Goal: Task Accomplishment & Management: Manage account settings

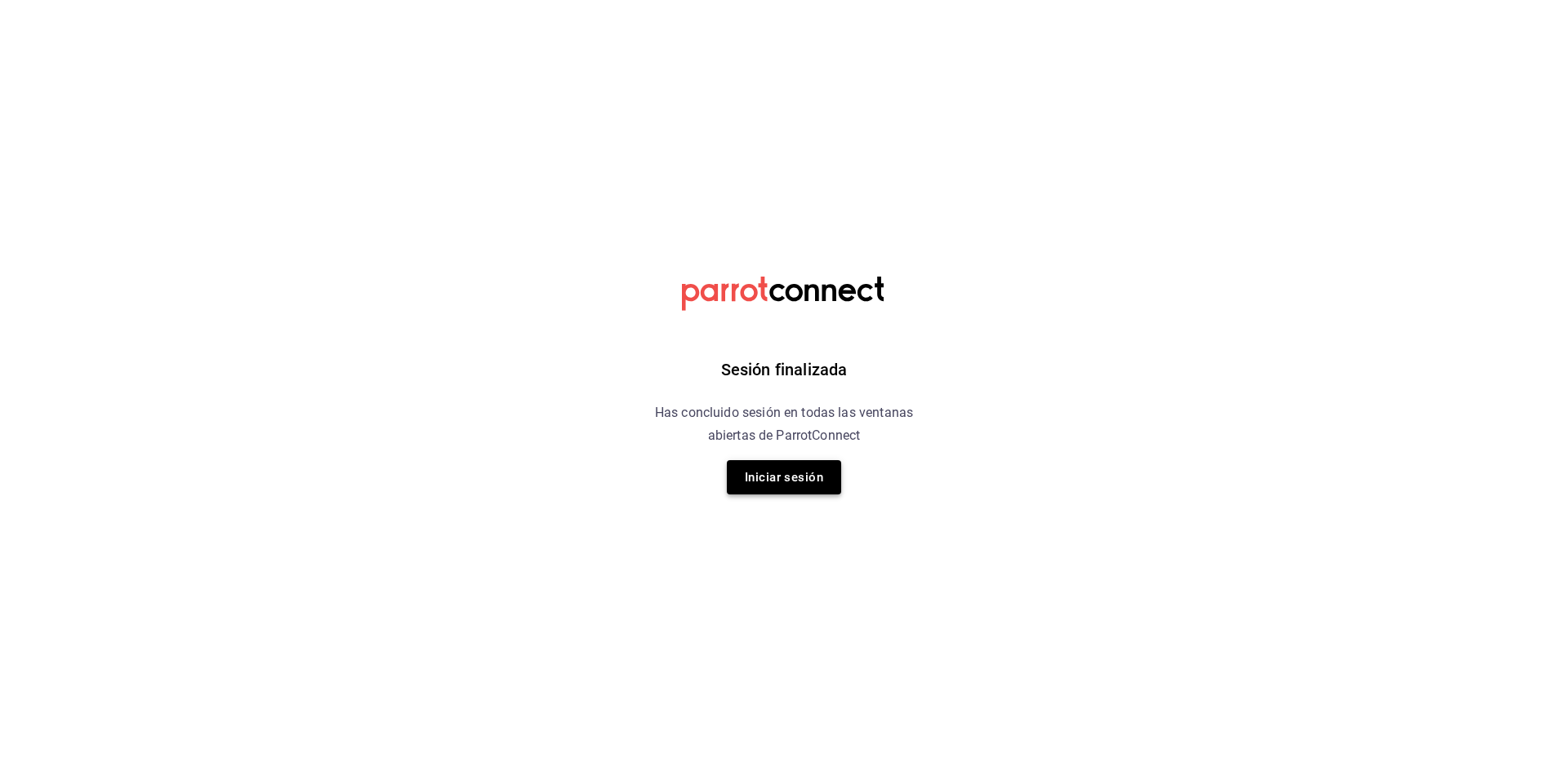
click at [785, 477] on button "Iniciar sesión" at bounding box center [784, 477] width 114 height 34
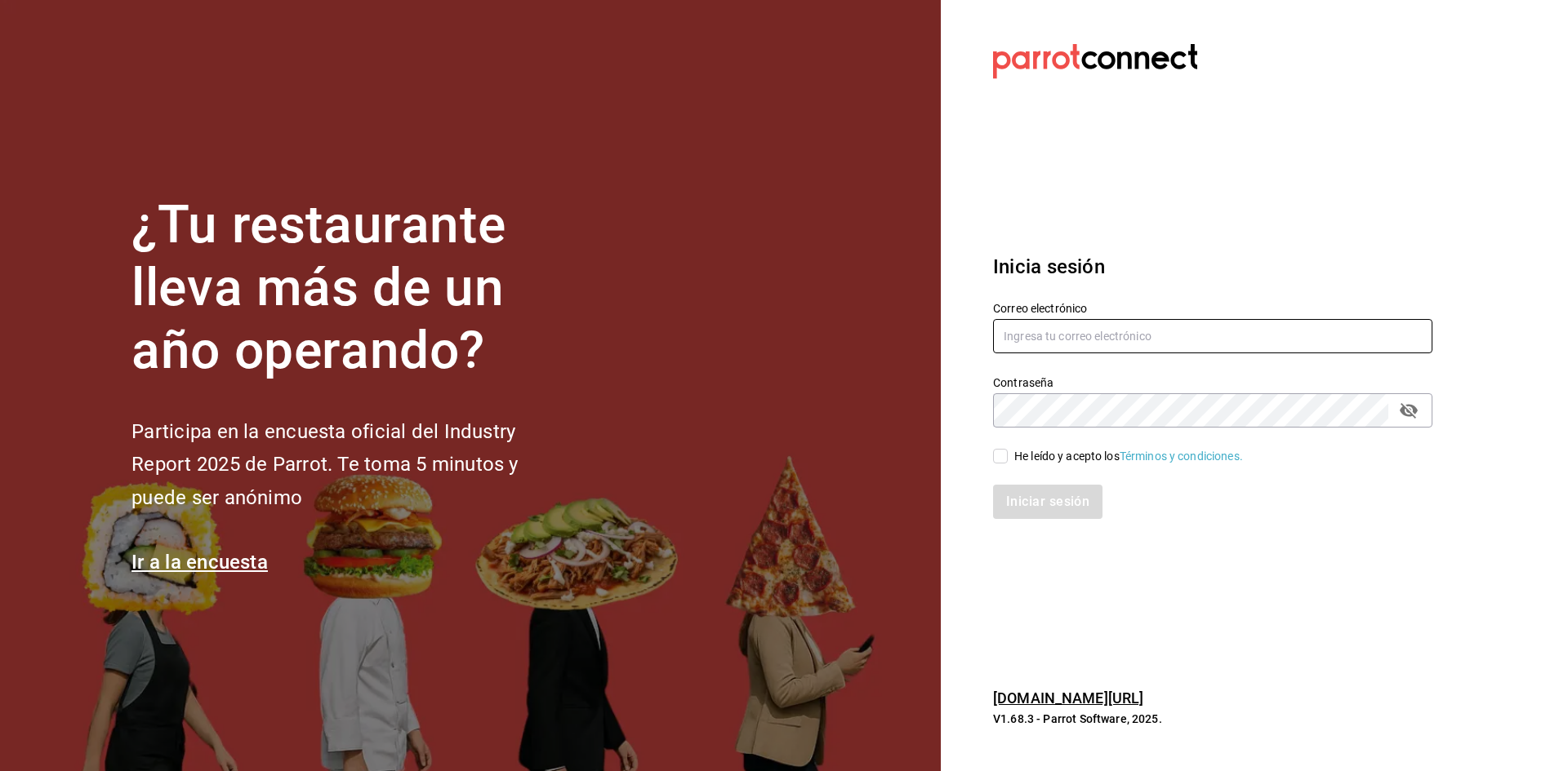
type input "[EMAIL_ADDRESS][DOMAIN_NAME]"
click at [999, 450] on input "He leído y acepto los Términos y condiciones." at bounding box center [1000, 456] width 15 height 15
checkbox input "true"
click at [1025, 495] on button "Iniciar sesión" at bounding box center [1048, 502] width 111 height 34
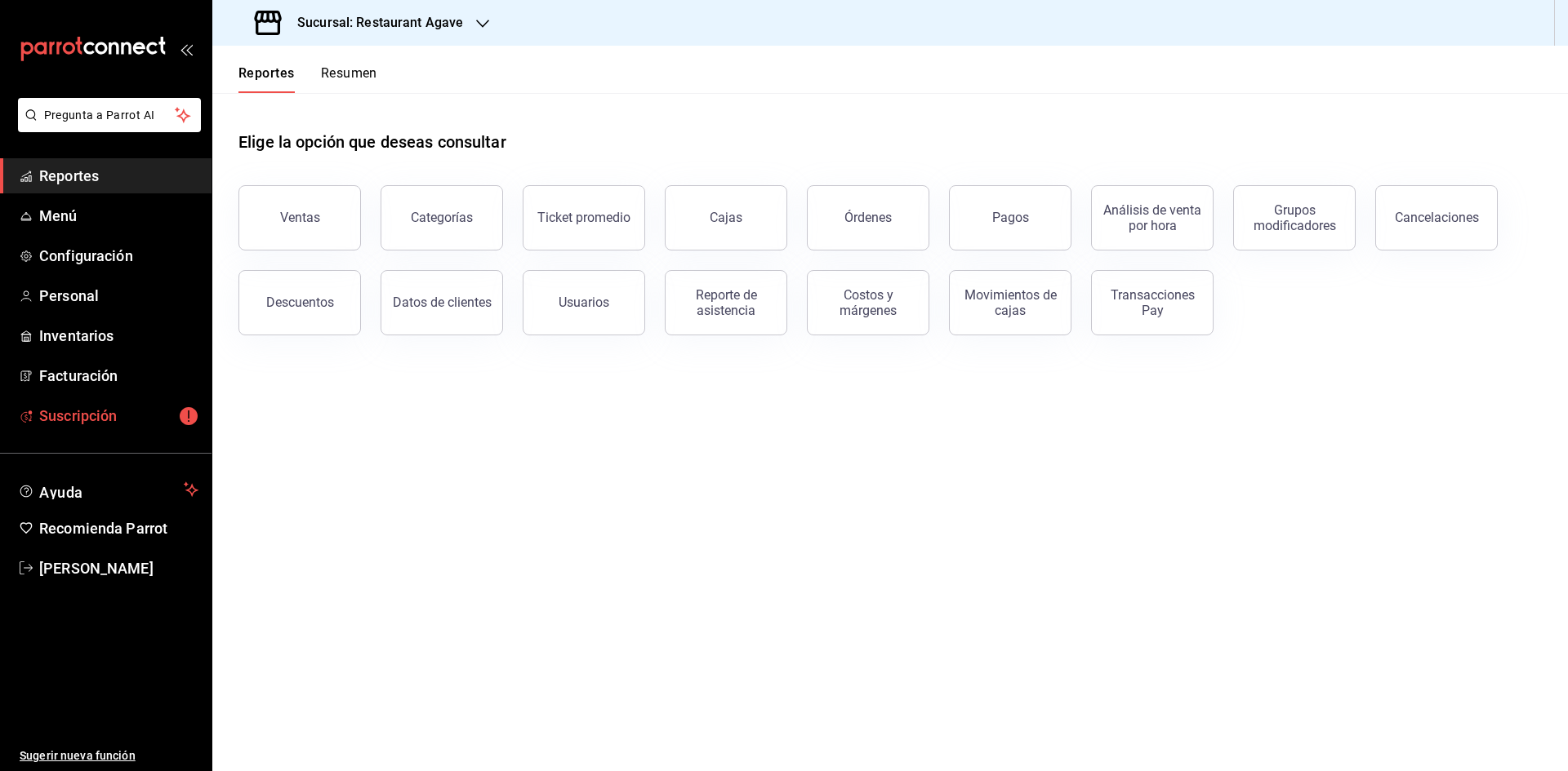
click at [104, 429] on link "Suscripción" at bounding box center [106, 416] width 212 height 35
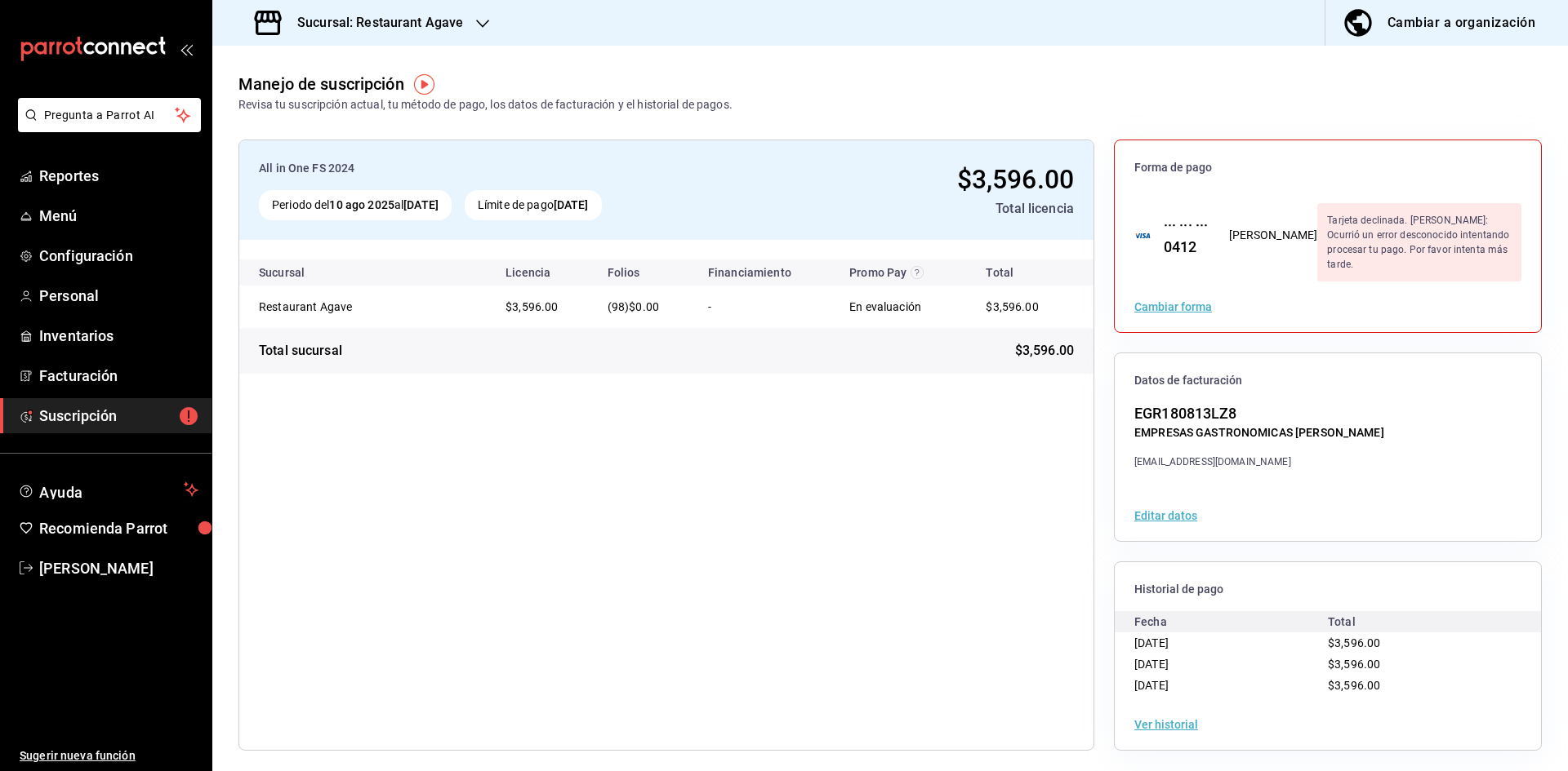
scroll to position [2, 0]
click at [451, 25] on h3 "Sucursal: Restaurant Agave" at bounding box center [374, 22] width 178 height 20
click at [356, 109] on div "Restaurant Tarahumara" at bounding box center [335, 107] width 218 height 17
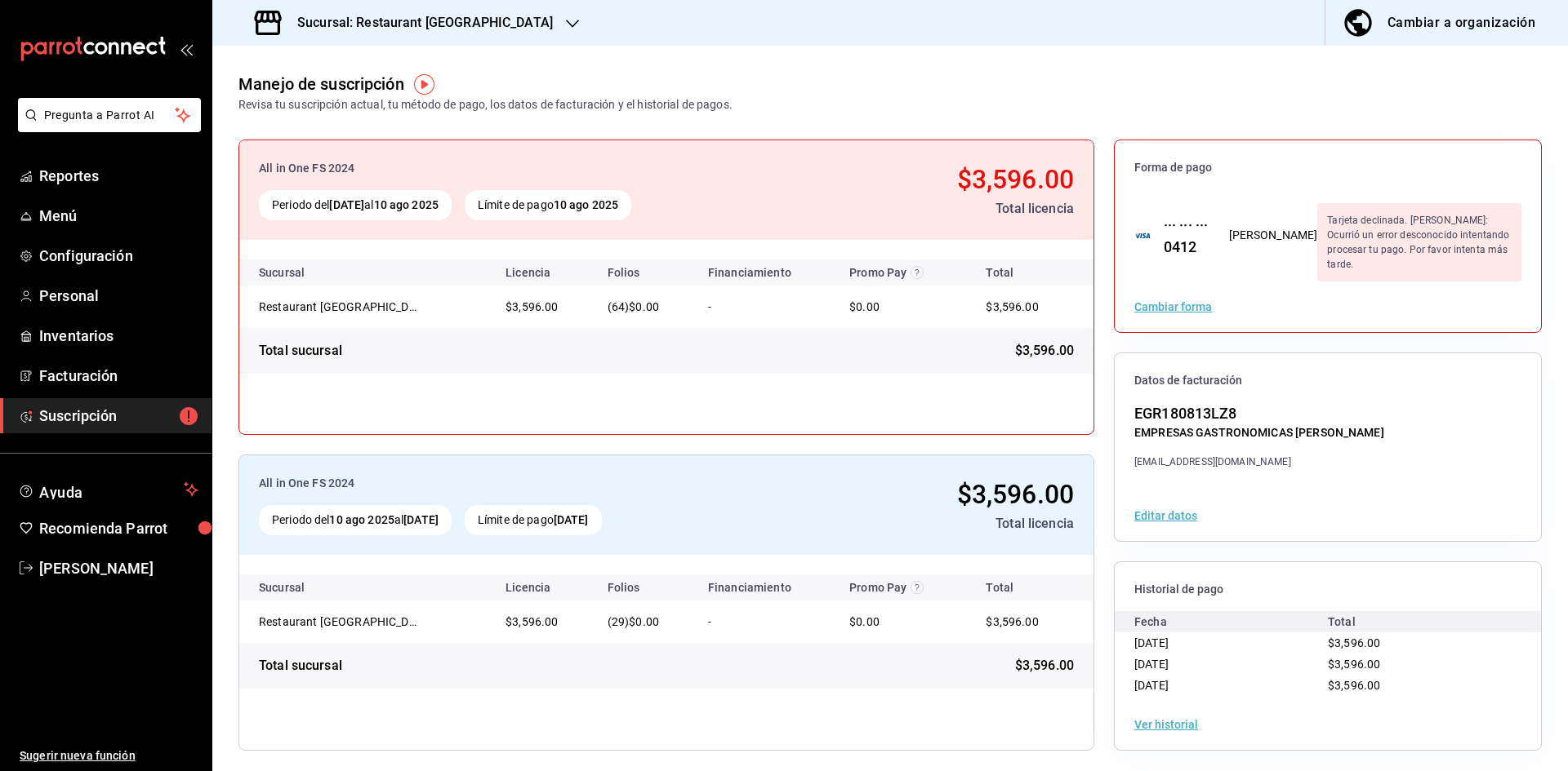
click at [440, 36] on div "Sucursal: Restaurant Tarahumara" at bounding box center [405, 22] width 360 height 46
click at [388, 65] on div "Restaurant Agave" at bounding box center [335, 71] width 218 height 17
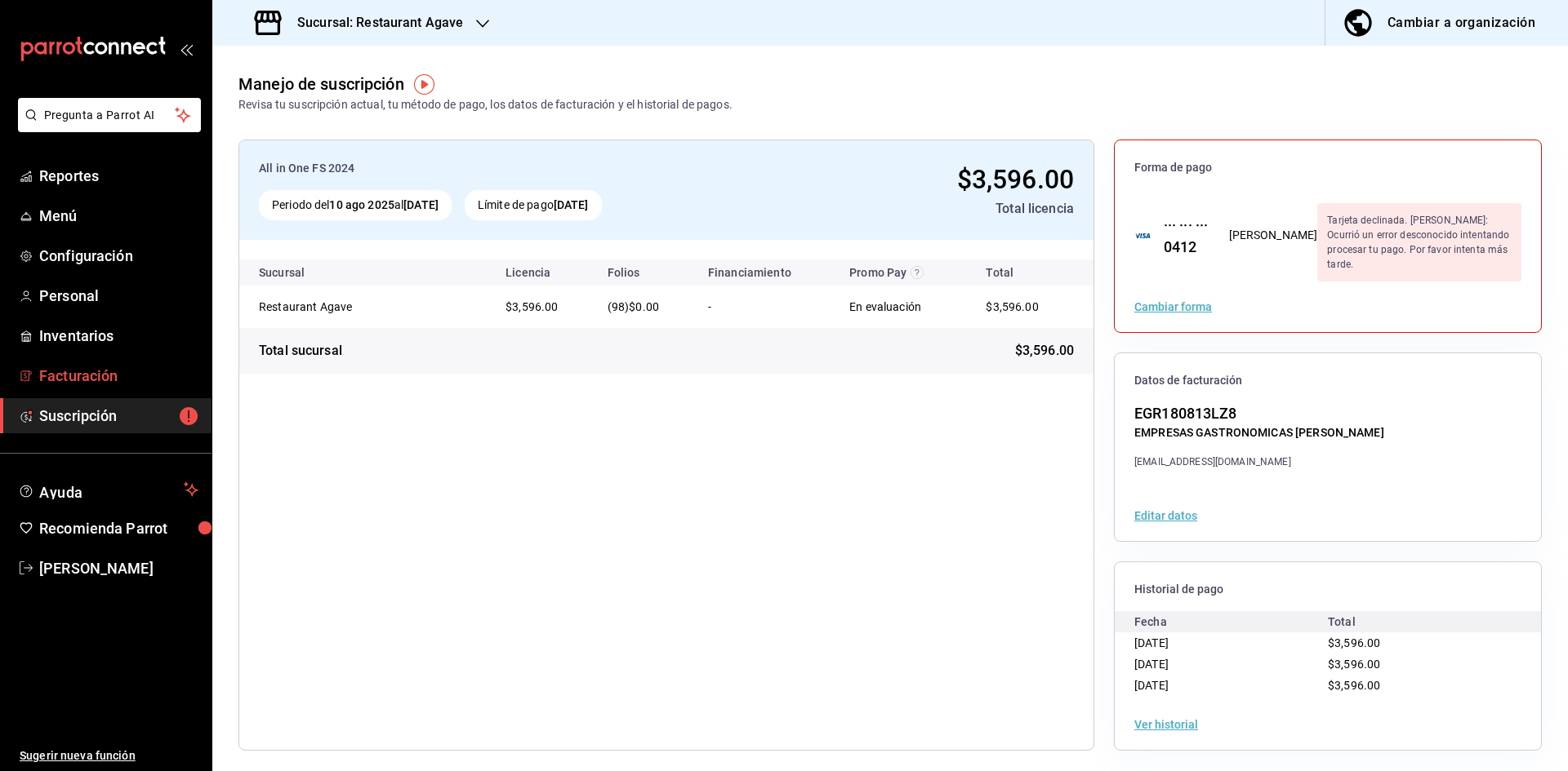
click at [63, 381] on span "Facturación" at bounding box center [118, 376] width 159 height 22
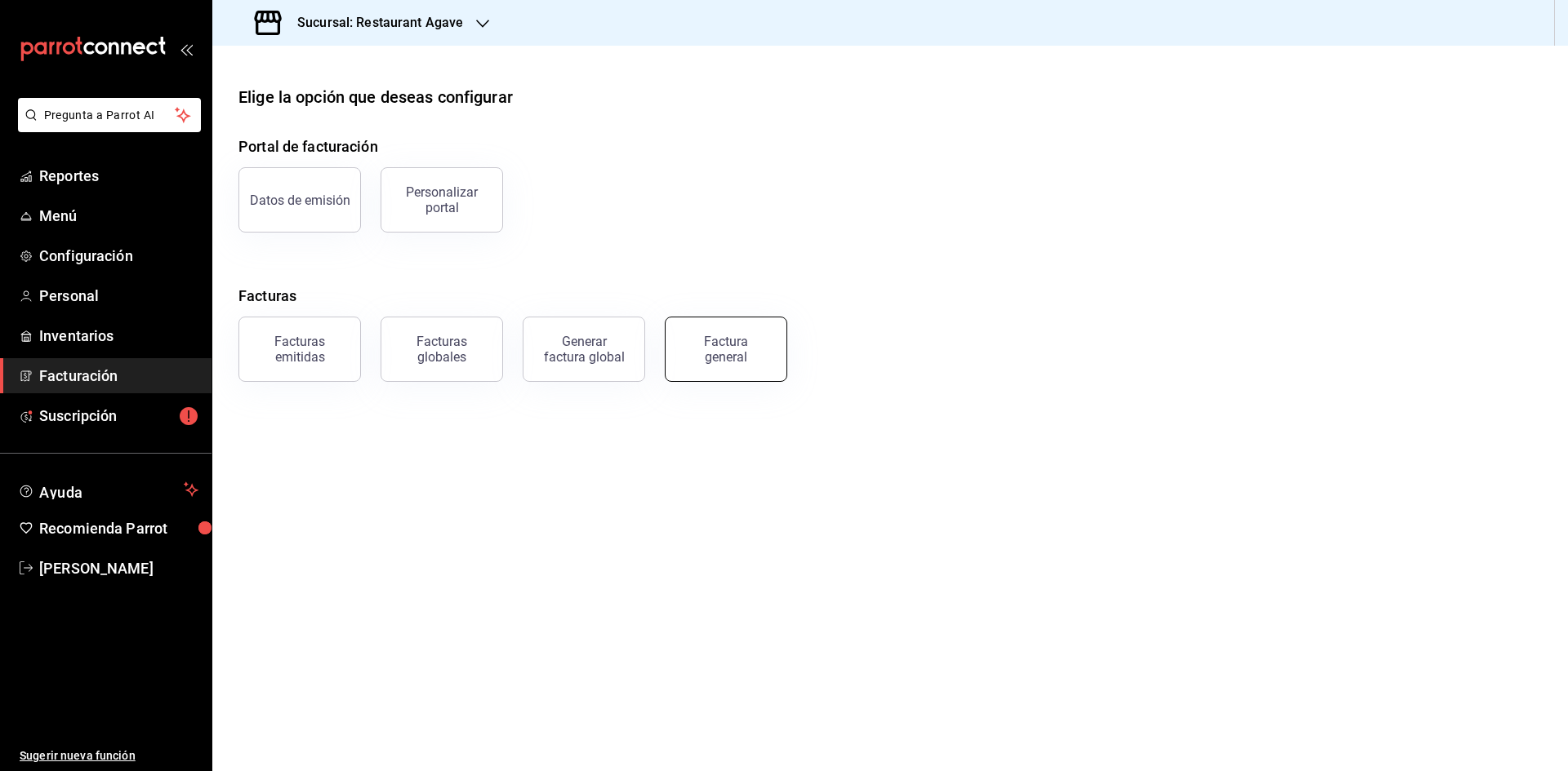
click at [689, 342] on button "Factura general" at bounding box center [726, 349] width 123 height 65
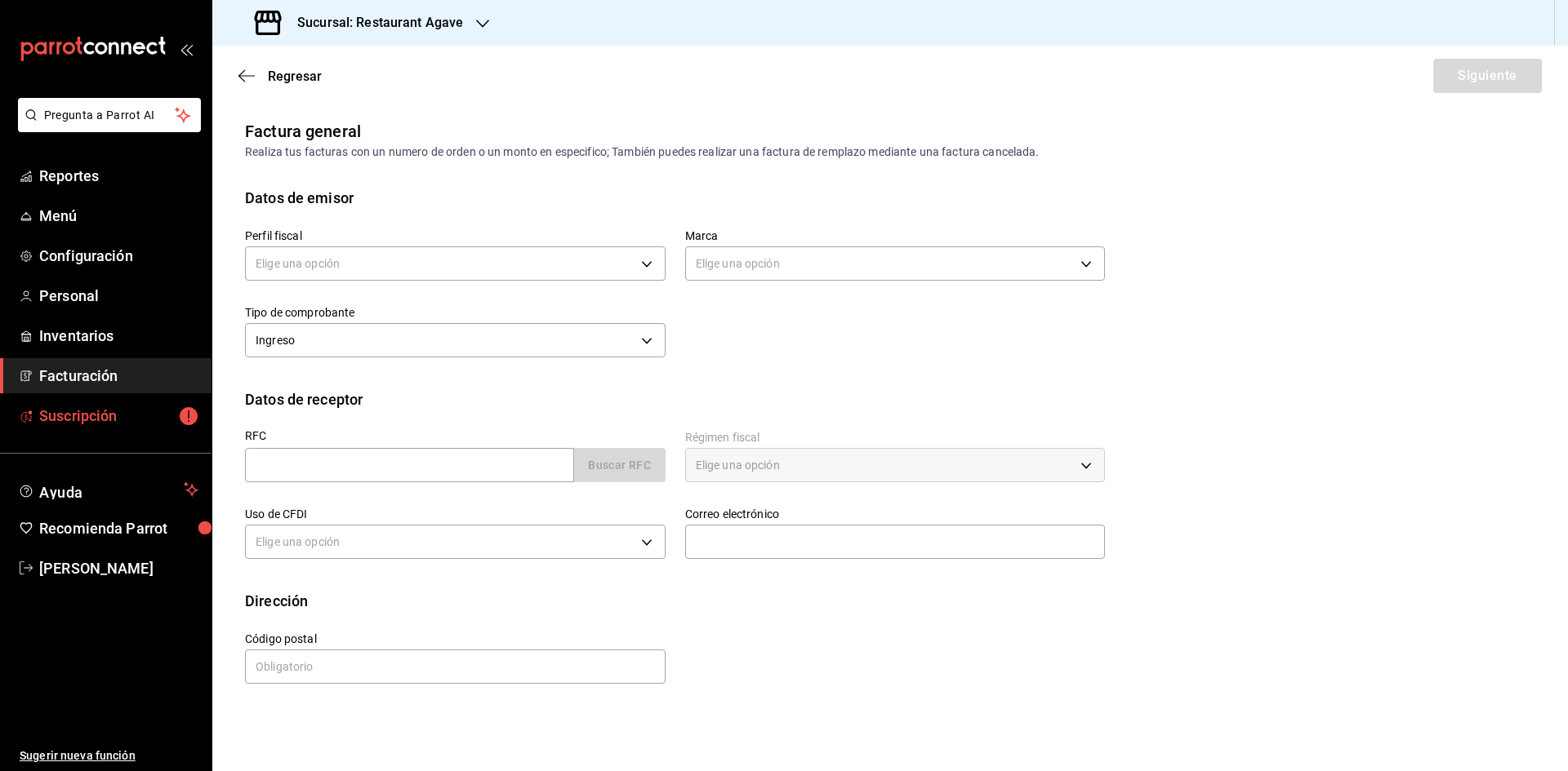
click at [64, 410] on span "Suscripción" at bounding box center [118, 416] width 159 height 22
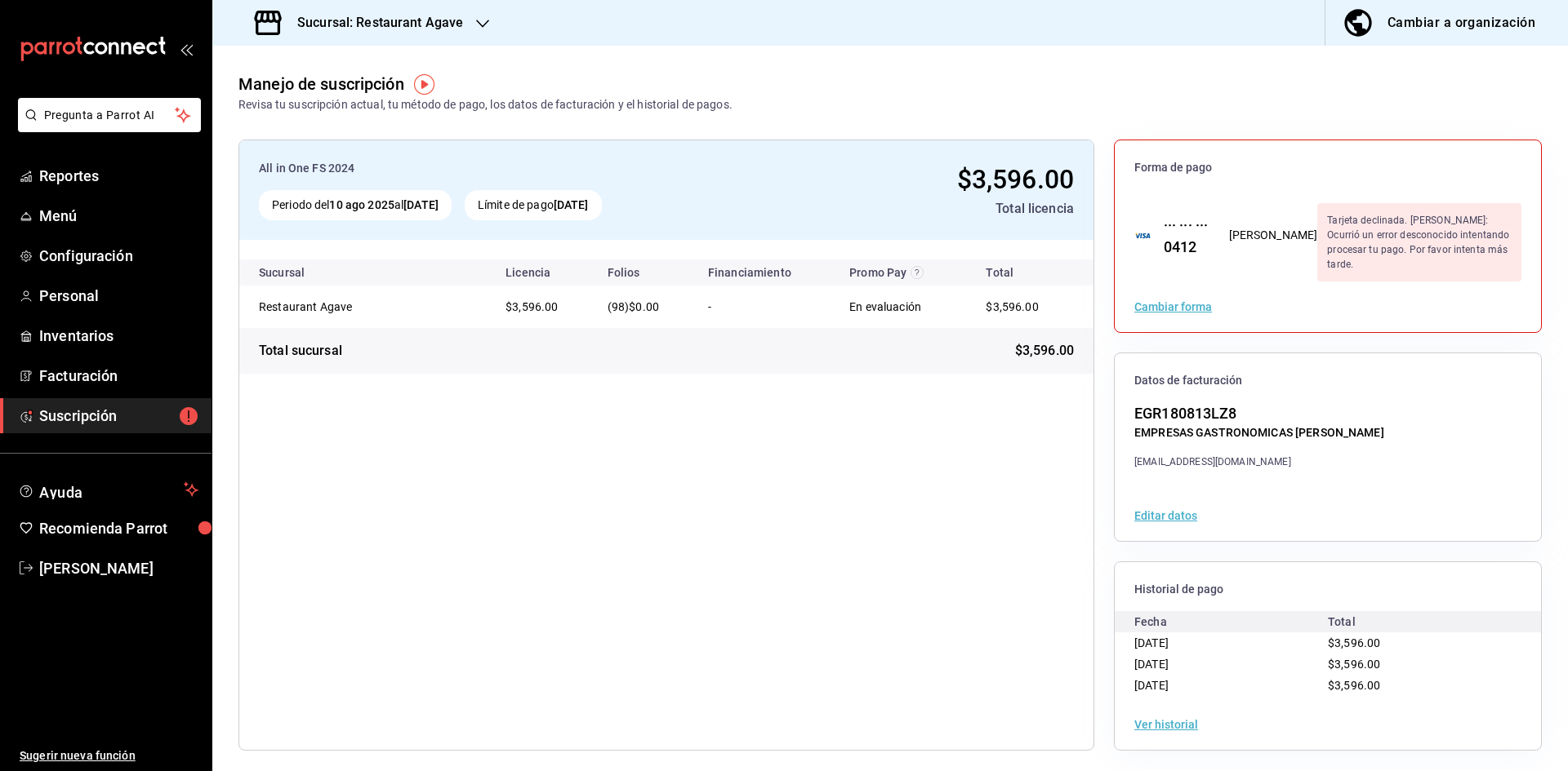
click at [466, 9] on div "Sucursal: Restaurant Agave" at bounding box center [361, 22] width 270 height 46
click at [404, 102] on div "Restaurant Tarahumara" at bounding box center [335, 107] width 218 height 17
click at [387, 24] on h3 "Sucursal: Restaurant Tarahumara" at bounding box center [418, 22] width 269 height 20
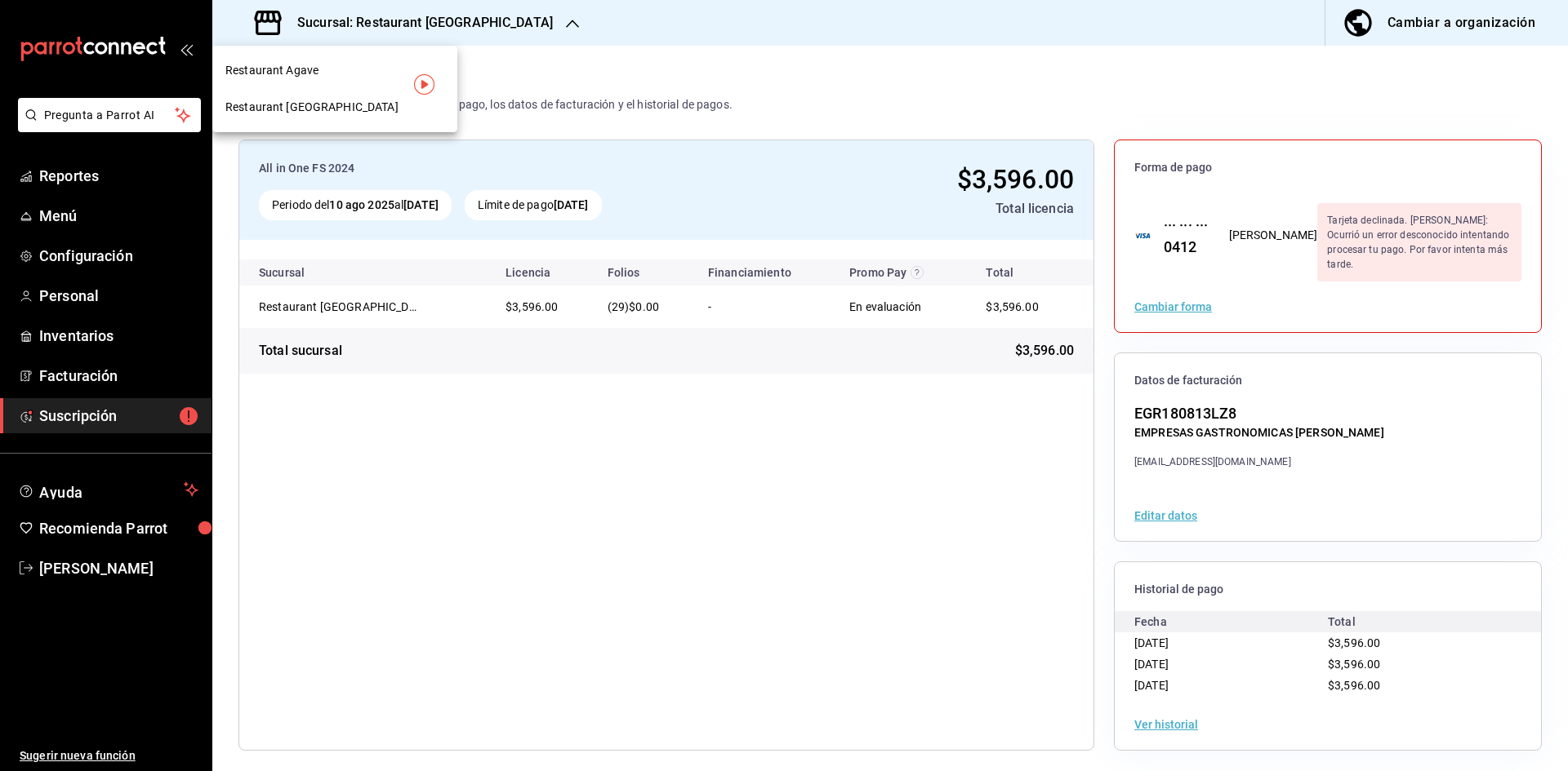
click at [359, 63] on div "Restaurant Agave" at bounding box center [335, 71] width 218 height 17
